Goal: Task Accomplishment & Management: Manage account settings

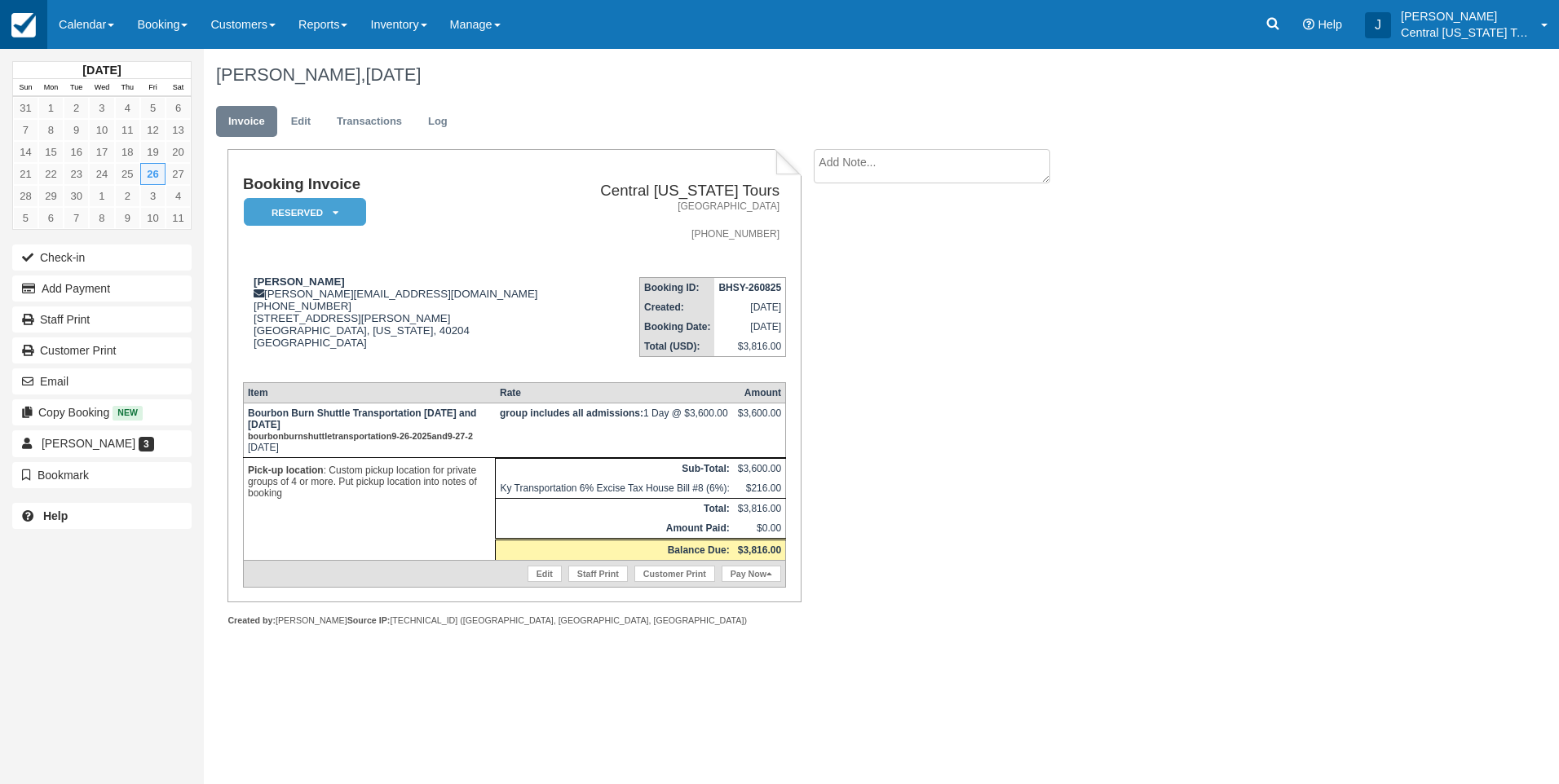
click at [27, 20] on img at bounding box center [23, 25] width 24 height 24
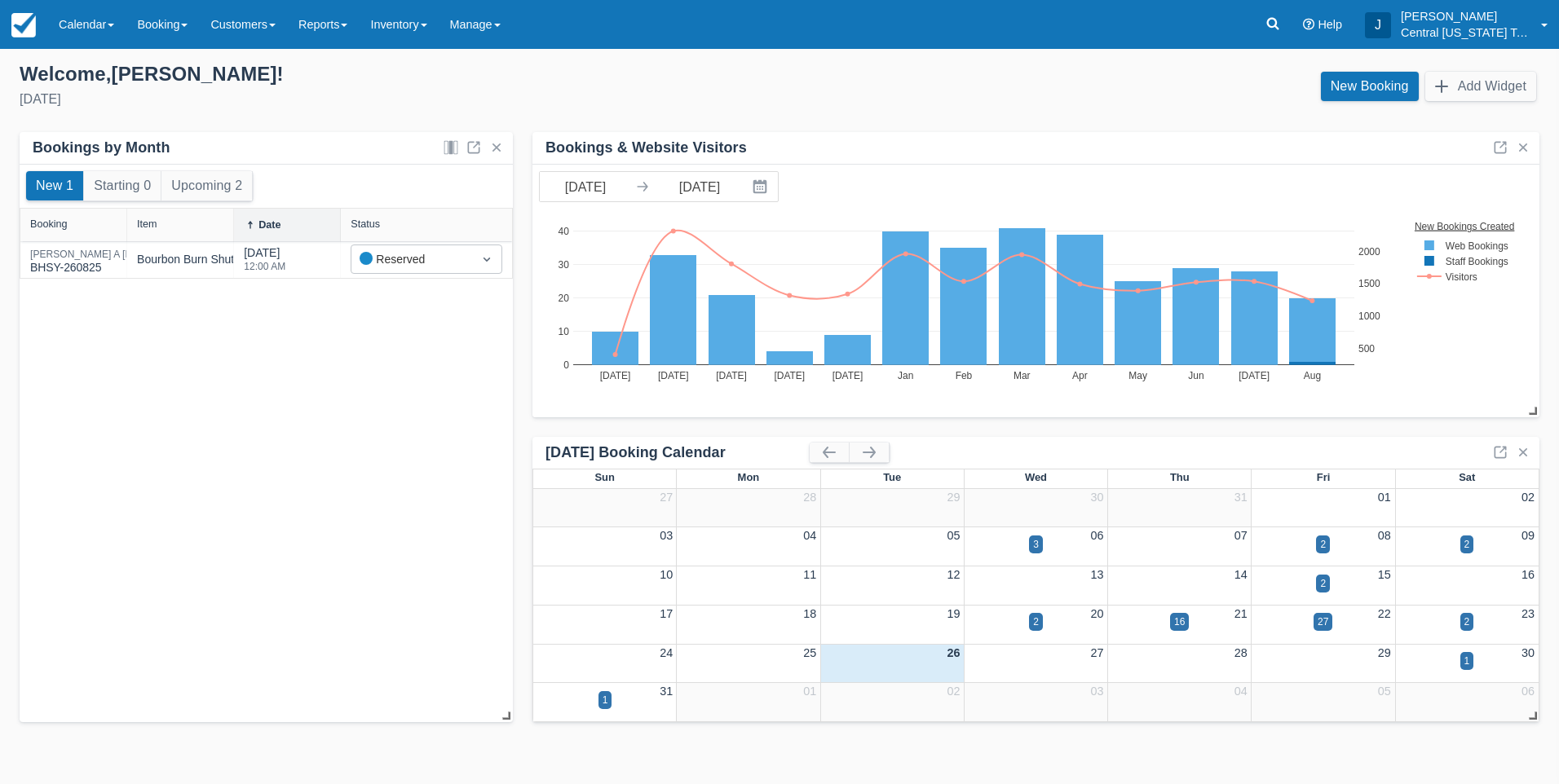
drag, startPoint x: 203, startPoint y: 594, endPoint x: 196, endPoint y: 550, distance: 44.6
click at [202, 594] on div "New 1 Starting 0 Upcoming 2 Booking Item Date Status Mollie A Hanrahan BHSY-260…" at bounding box center [266, 444] width 493 height 559
click at [231, 456] on div "New 1 Starting 0 Upcoming 2 Booking Item Date Status Mollie A Hanrahan BHSY-260…" at bounding box center [266, 444] width 493 height 559
drag, startPoint x: 231, startPoint y: 456, endPoint x: 269, endPoint y: 80, distance: 377.9
click at [269, 80] on div "Welcome , Josh !" at bounding box center [392, 74] width 746 height 24
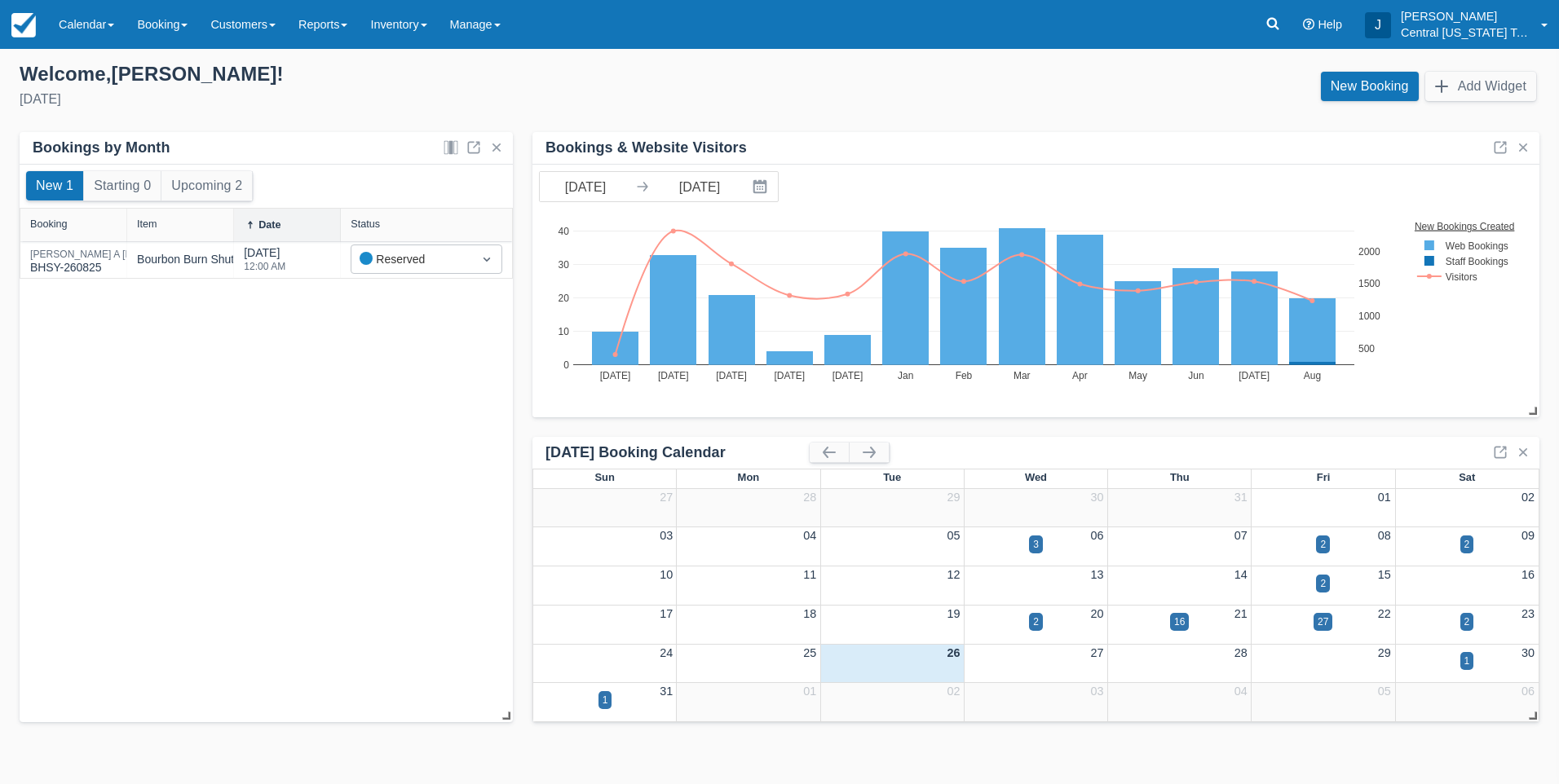
click at [240, 545] on div "New 1 Starting 0 Upcoming 2 Booking Item Date Status Mollie A Hanrahan BHSY-260…" at bounding box center [266, 444] width 493 height 559
click at [433, 20] on link "Inventory" at bounding box center [398, 24] width 79 height 49
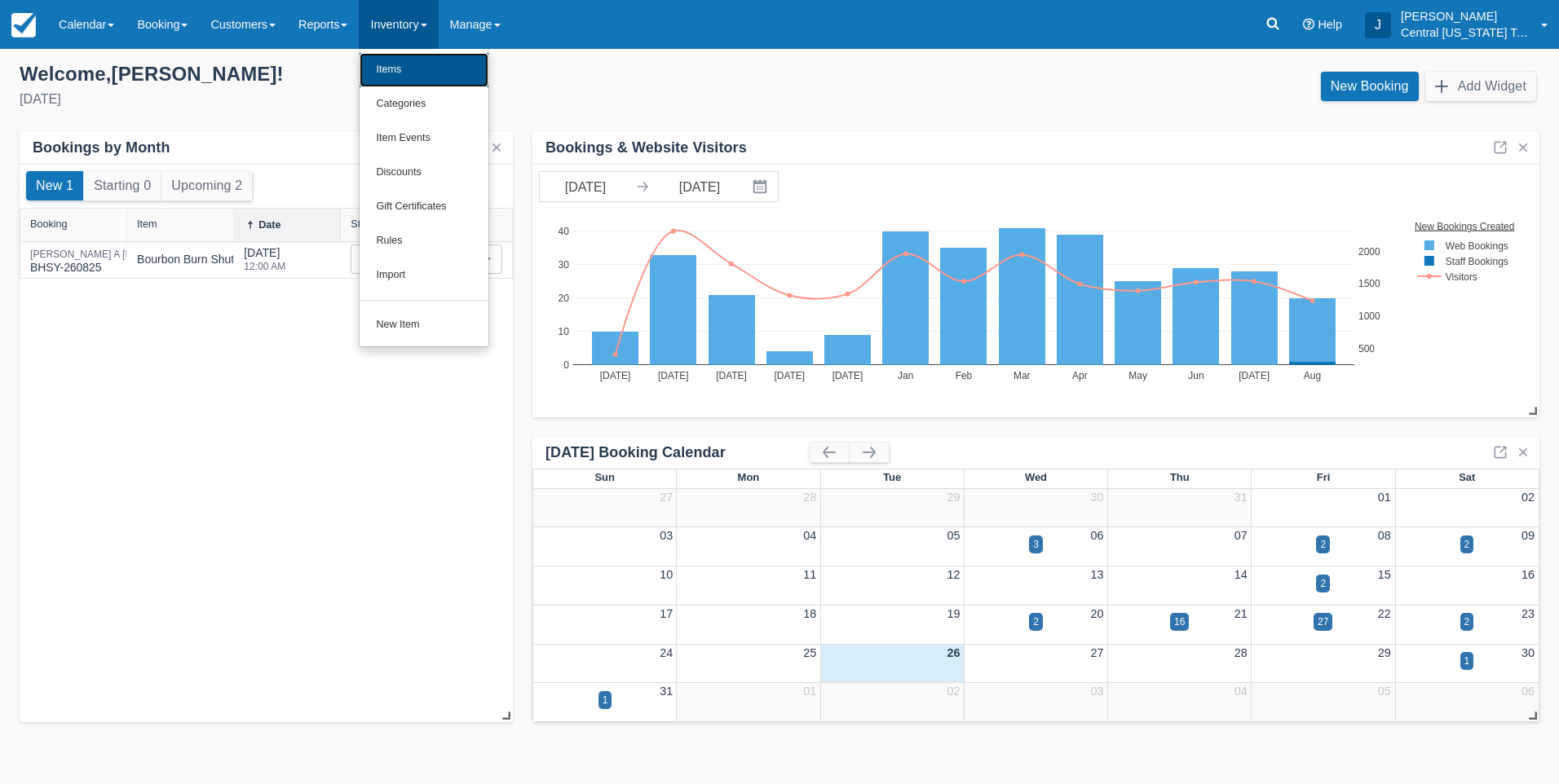
click at [435, 68] on link "Items" at bounding box center [424, 70] width 129 height 34
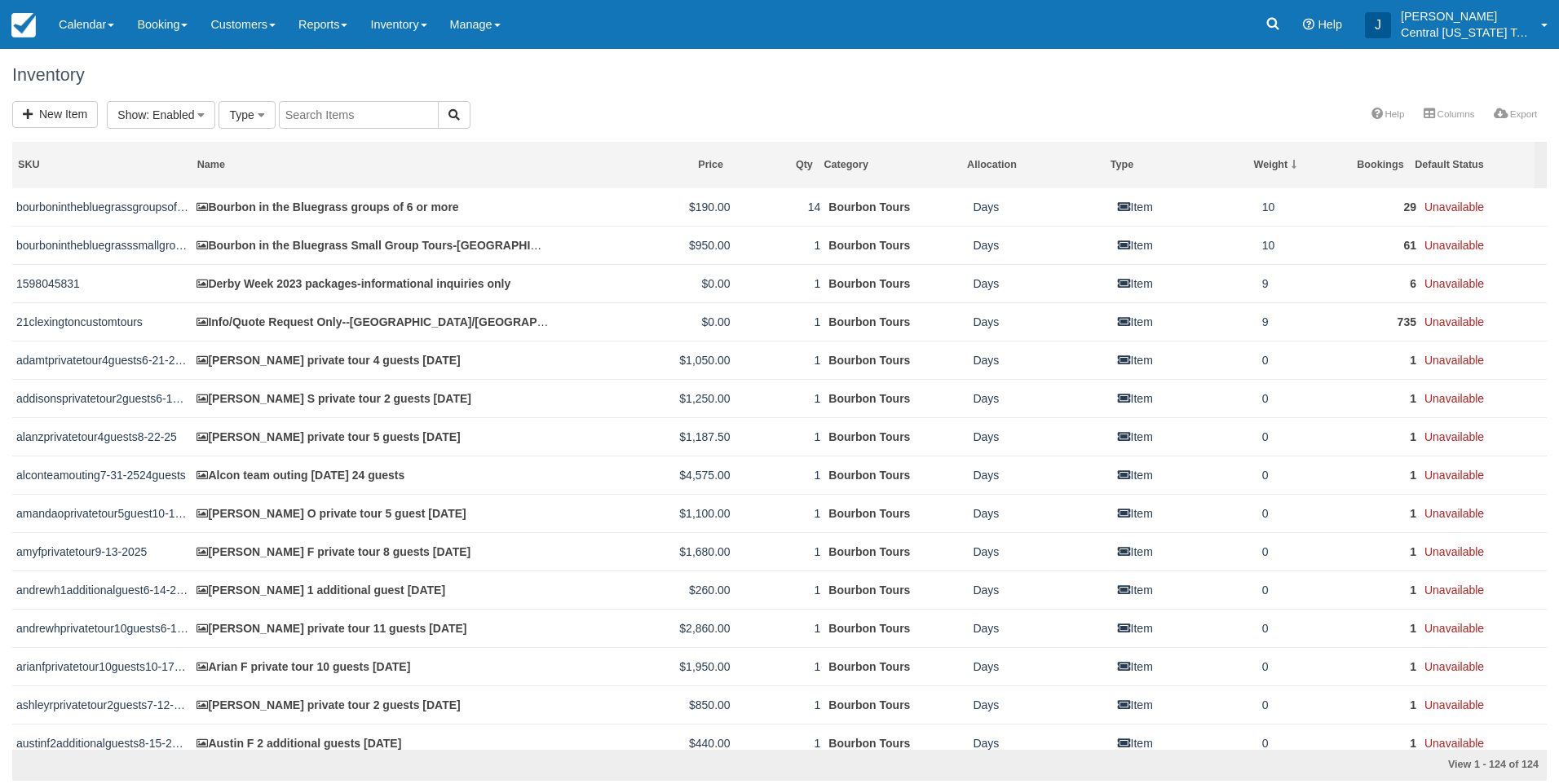
click at [594, 90] on div "Inventory" at bounding box center [779, 75] width 1559 height 52
